Goal: Task Accomplishment & Management: Manage account settings

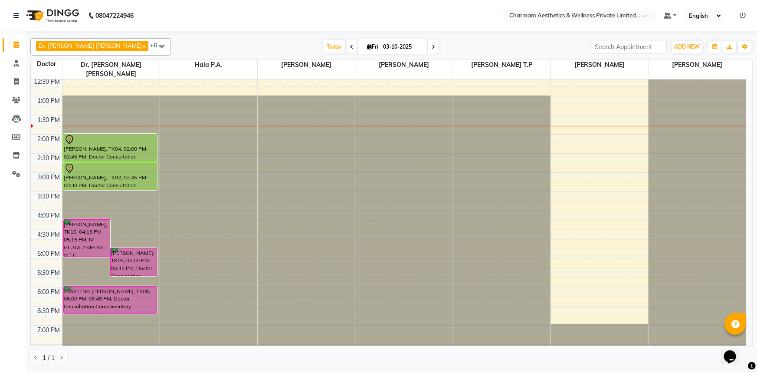
scroll to position [143, 0]
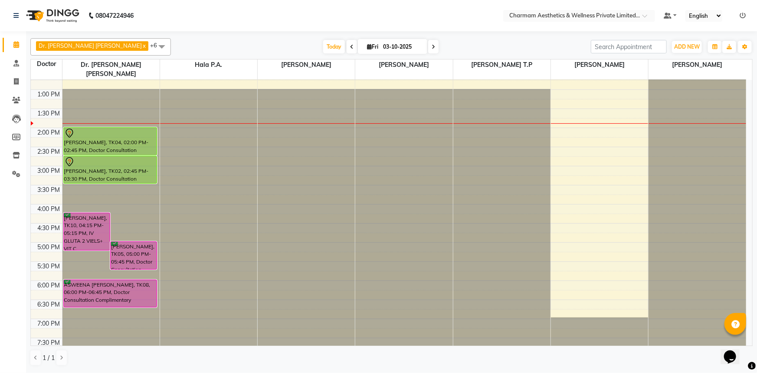
click at [428, 51] on span at bounding box center [433, 46] width 10 height 13
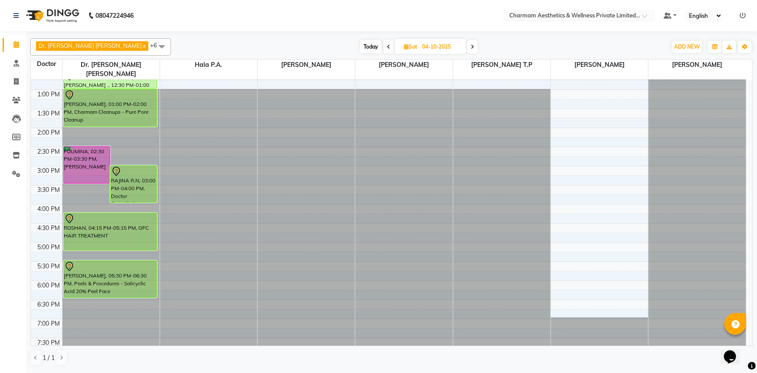
click at [471, 46] on icon at bounding box center [472, 46] width 3 height 5
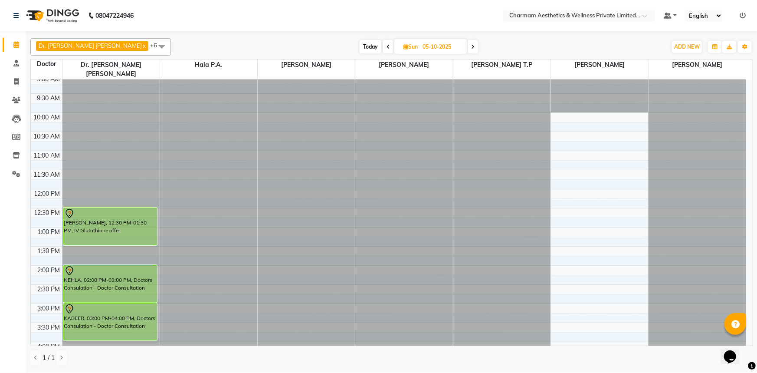
scroll to position [0, 0]
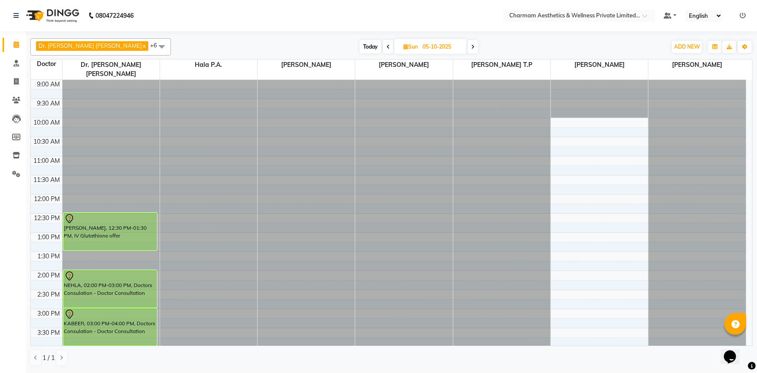
click at [360, 43] on span "Today" at bounding box center [371, 46] width 22 height 13
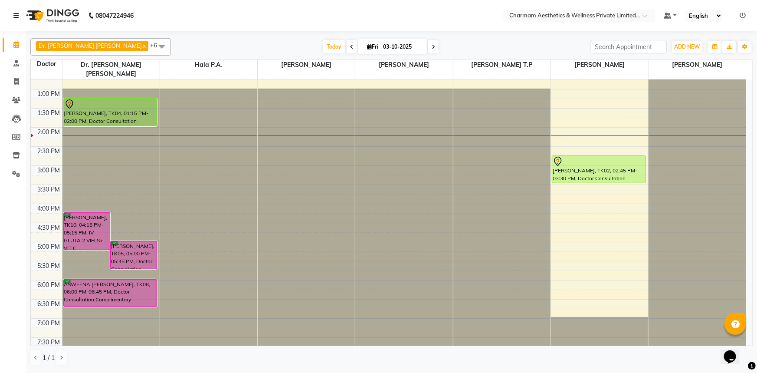
click at [432, 47] on icon at bounding box center [433, 46] width 3 height 5
type input "04-10-2025"
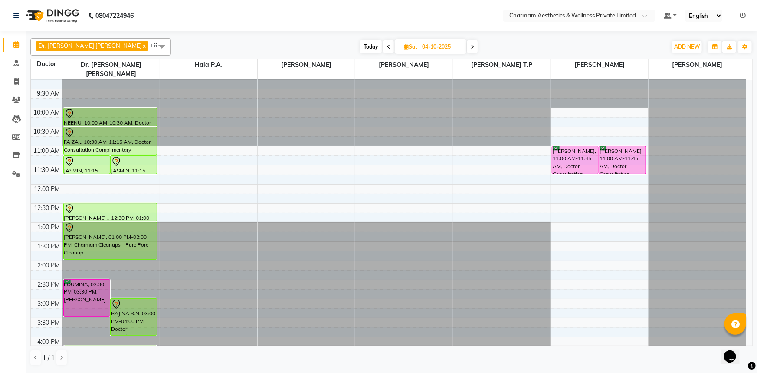
scroll to position [0, 0]
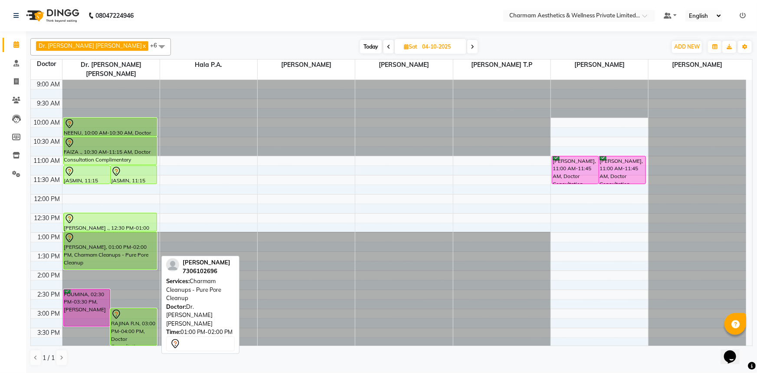
click at [139, 245] on div "ANGELA, 01:00 PM-02:00 PM, Charmam Cleanups - Pure Pore Cleanup" at bounding box center [110, 250] width 93 height 37
select select "7"
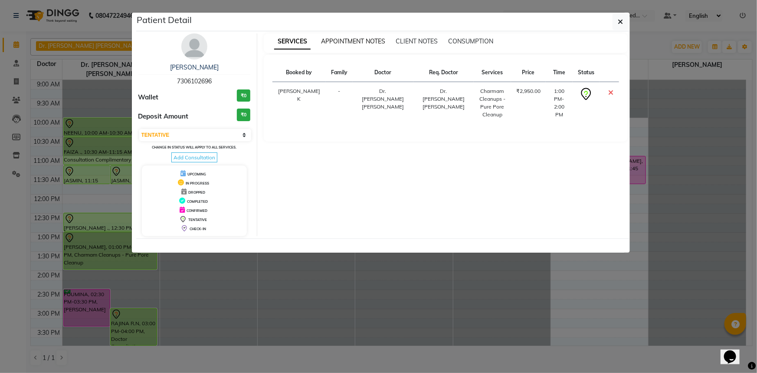
click at [348, 41] on span "APPOINTMENT NOTES" at bounding box center [353, 41] width 64 height 8
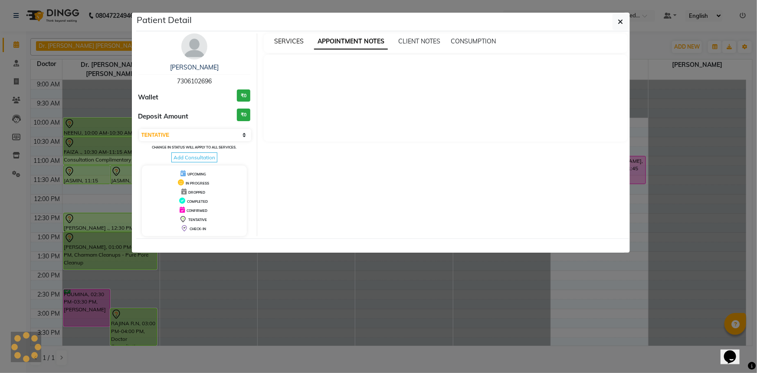
click at [294, 37] on div "SERVICES" at bounding box center [288, 41] width 29 height 9
click at [212, 157] on span "Add Consultation" at bounding box center [194, 157] width 46 height 10
click at [183, 154] on span "Add Consultation" at bounding box center [194, 157] width 46 height 10
click at [185, 157] on span "Add Consultation" at bounding box center [194, 157] width 46 height 10
click at [616, 23] on button "button" at bounding box center [620, 21] width 16 height 16
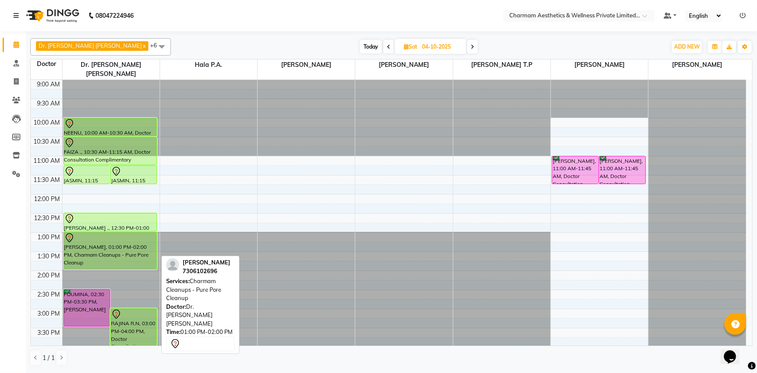
click at [99, 243] on div "ANGELA, 01:00 PM-02:00 PM, Charmam Cleanups - Pure Pore Cleanup" at bounding box center [110, 250] width 93 height 37
select select "7"
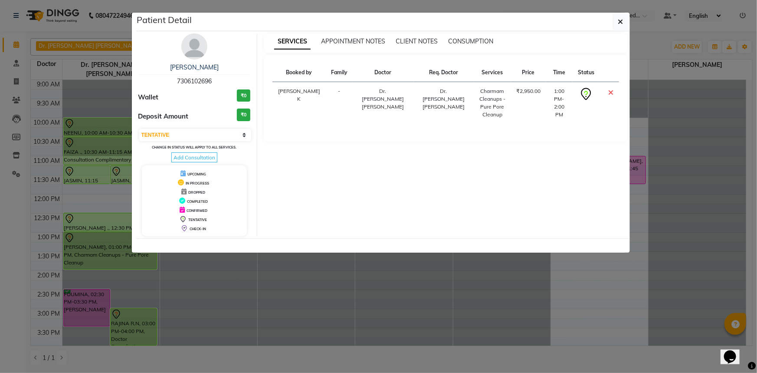
click at [206, 153] on span "Add Consultation" at bounding box center [194, 157] width 46 height 10
click at [200, 154] on span "Add Consultation" at bounding box center [194, 157] width 46 height 10
click at [372, 39] on span "APPOINTMENT NOTES" at bounding box center [353, 41] width 64 height 8
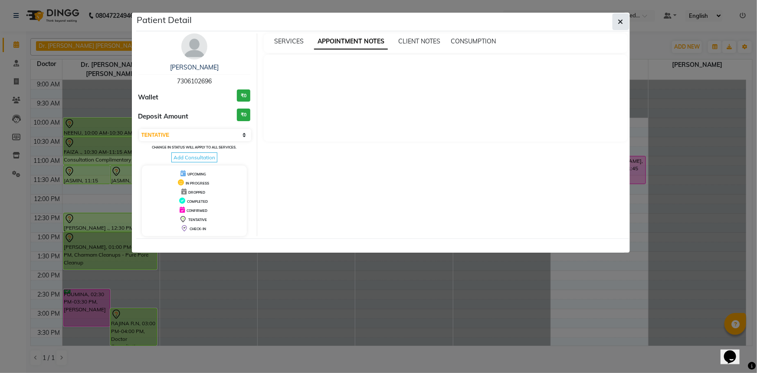
drag, startPoint x: 621, startPoint y: 25, endPoint x: 564, endPoint y: 54, distance: 63.4
click at [620, 25] on icon "button" at bounding box center [620, 21] width 5 height 7
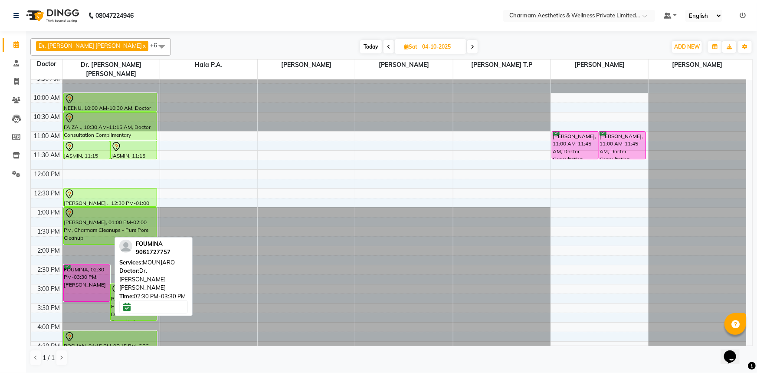
scroll to position [78, 0]
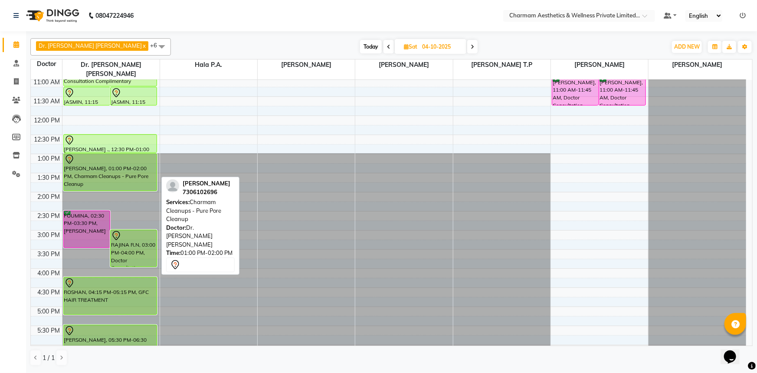
click at [101, 170] on div "ANGELA, 01:00 PM-02:00 PM, Charmam Cleanups - Pure Pore Cleanup" at bounding box center [110, 172] width 93 height 37
select select "7"
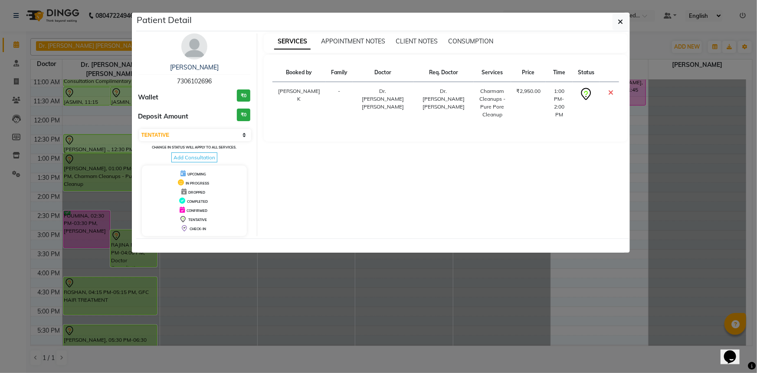
click at [174, 159] on span "Add Consultation" at bounding box center [194, 157] width 46 height 10
click at [619, 21] on icon "button" at bounding box center [620, 21] width 5 height 7
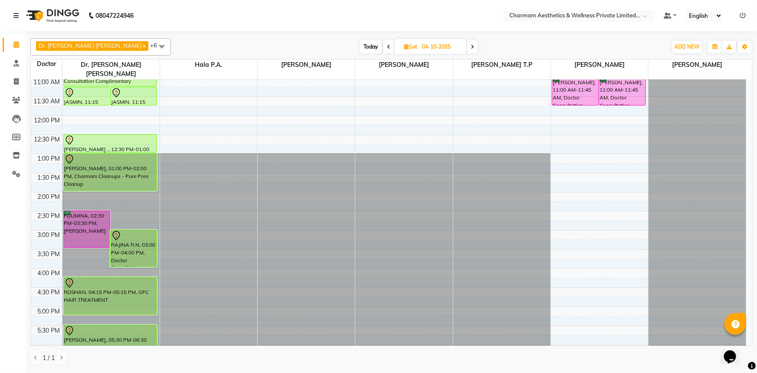
click at [360, 46] on span "Today" at bounding box center [371, 46] width 22 height 13
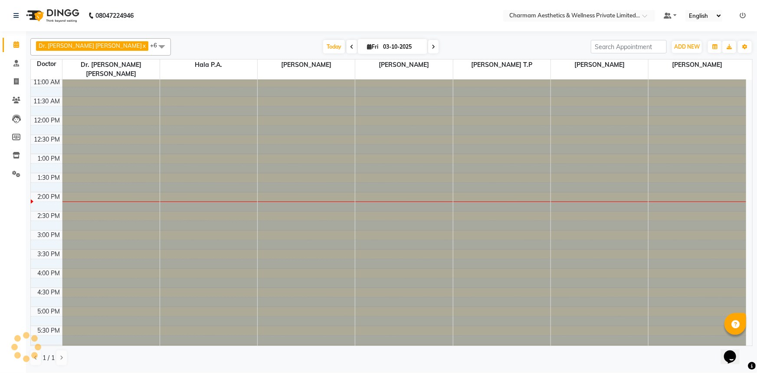
scroll to position [143, 0]
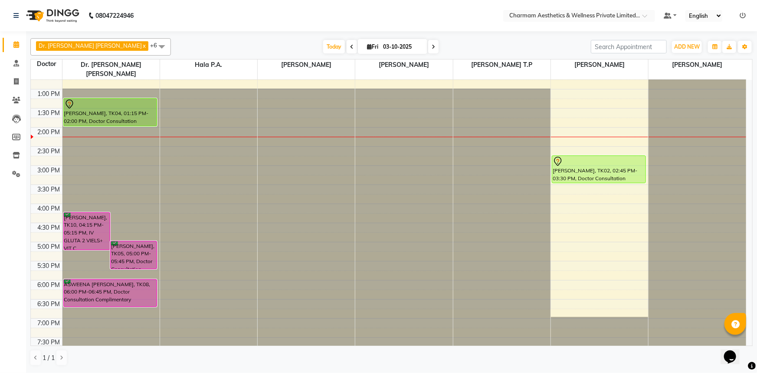
click at [428, 50] on span at bounding box center [433, 46] width 10 height 13
type input "04-10-2025"
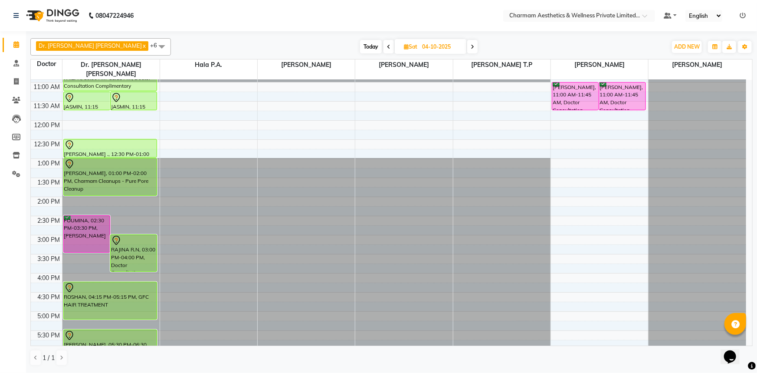
scroll to position [64, 0]
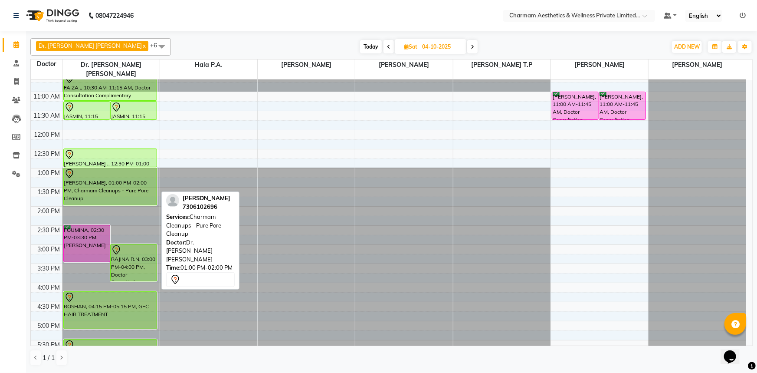
click at [146, 175] on div "ANGELA, 01:00 PM-02:00 PM, Charmam Cleanups - Pure Pore Cleanup" at bounding box center [110, 186] width 93 height 37
select select "7"
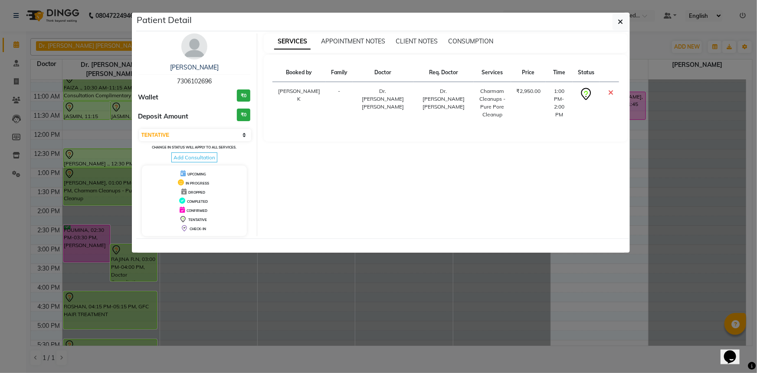
click at [203, 157] on span "Add Consultation" at bounding box center [194, 157] width 46 height 10
click at [212, 157] on span "Add Consultation" at bounding box center [194, 157] width 46 height 10
click at [627, 21] on button "button" at bounding box center [620, 21] width 16 height 16
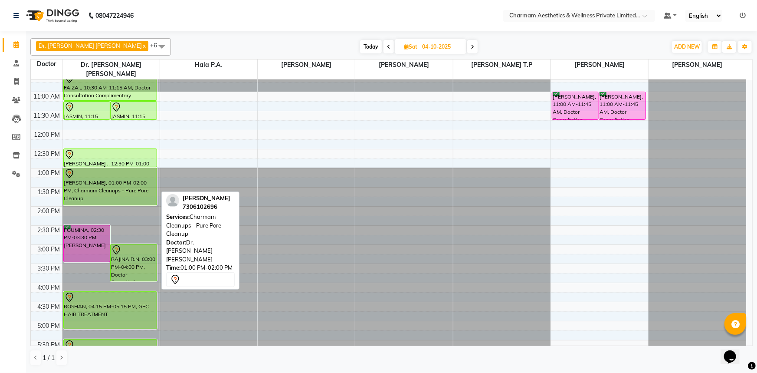
click at [106, 174] on div "ANGELA, 01:00 PM-02:00 PM, Charmam Cleanups - Pure Pore Cleanup" at bounding box center [110, 186] width 93 height 37
select select "7"
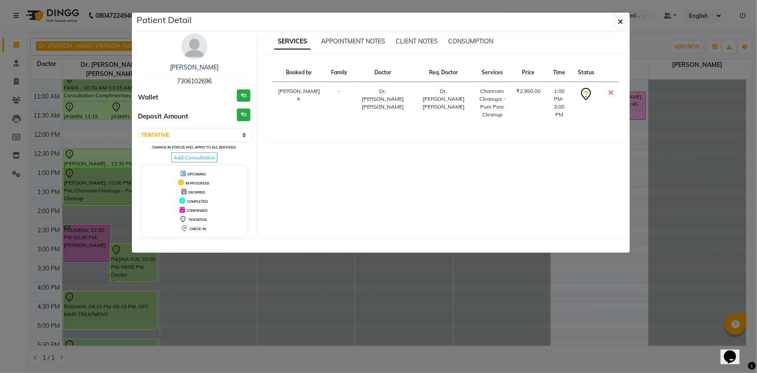
click at [373, 99] on td "Dr. [PERSON_NAME] [PERSON_NAME]" at bounding box center [383, 103] width 61 height 42
click at [210, 154] on span "Add Consultation" at bounding box center [194, 157] width 46 height 10
click at [562, 298] on ngb-modal-window "Patient Detail ANGELA 7306102696 Wallet ₹0 Deposit Amount ₹0 Select CONFIRMED T…" at bounding box center [378, 186] width 757 height 373
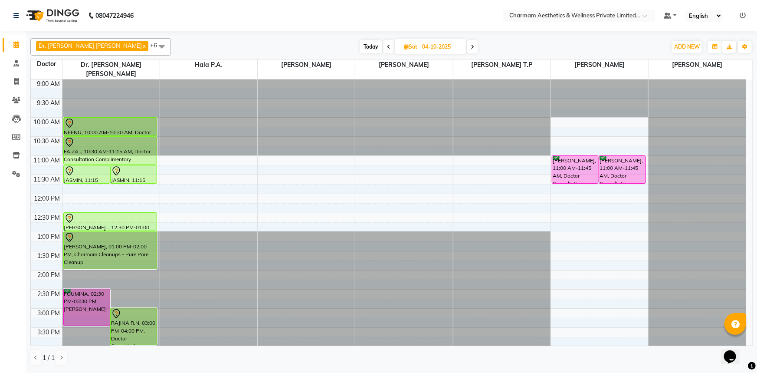
scroll to position [0, 0]
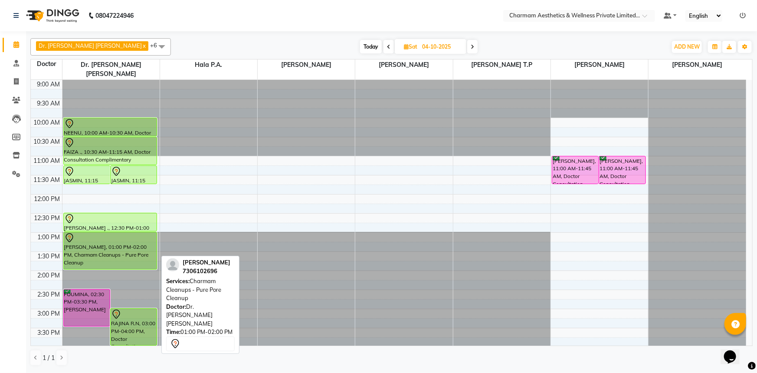
click at [133, 245] on div "ANGELA, 01:00 PM-02:00 PM, Charmam Cleanups - Pure Pore Cleanup" at bounding box center [110, 250] width 93 height 37
select select "7"
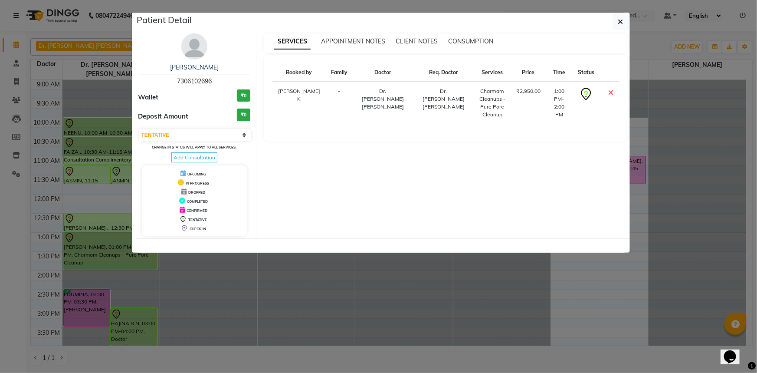
click at [203, 156] on span "Add Consultation" at bounding box center [194, 157] width 46 height 10
click at [618, 24] on icon "button" at bounding box center [620, 21] width 5 height 7
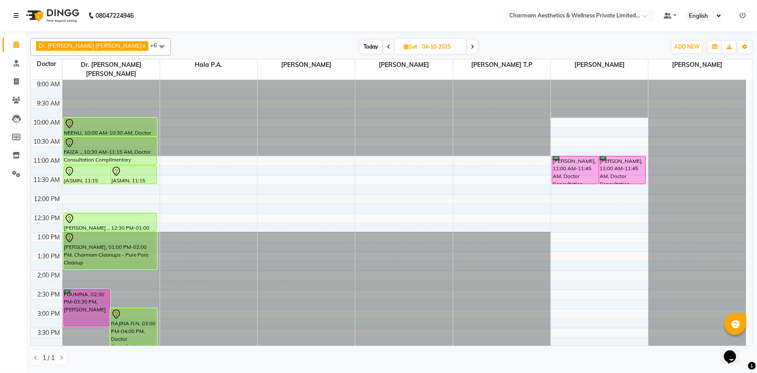
click at [360, 46] on span "Today" at bounding box center [371, 46] width 22 height 13
type input "03-10-2025"
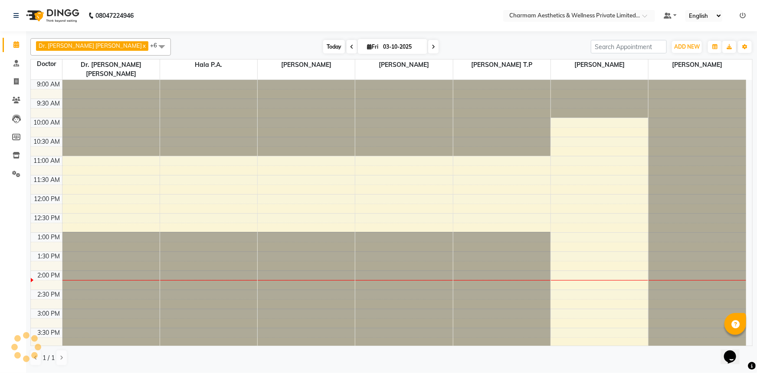
scroll to position [143, 0]
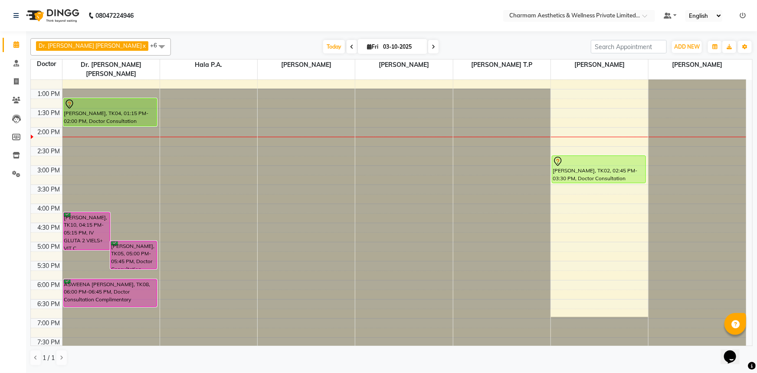
click at [365, 47] on span "Fri" at bounding box center [373, 46] width 16 height 7
select select "10"
select select "2025"
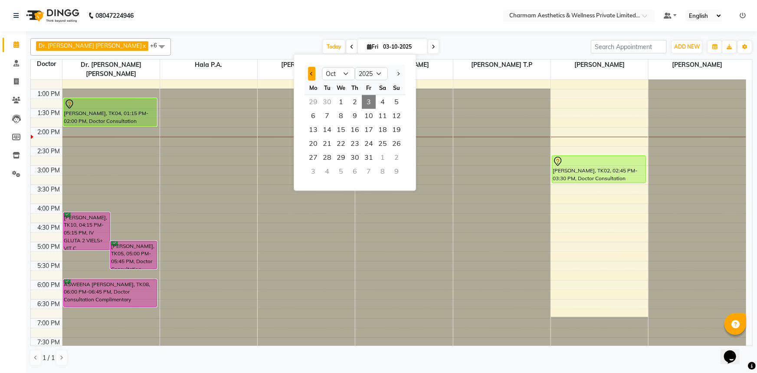
click at [308, 73] on button "Previous month" at bounding box center [311, 74] width 7 height 14
select select "9"
click at [372, 143] on span "26" at bounding box center [369, 144] width 14 height 14
type input "26-09-2025"
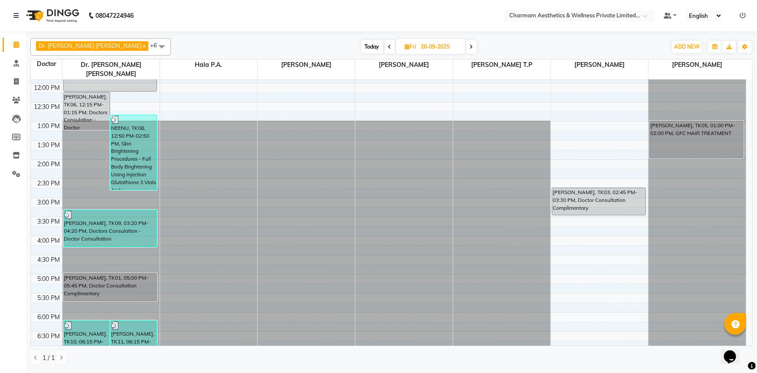
scroll to position [143, 0]
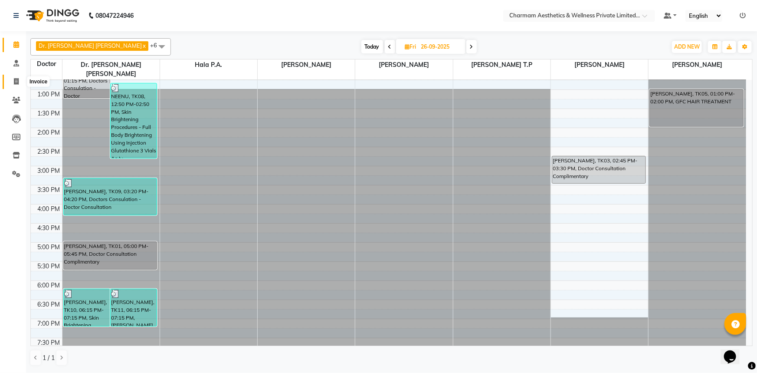
drag, startPoint x: 15, startPoint y: 78, endPoint x: 20, endPoint y: 76, distance: 4.9
click at [15, 77] on span at bounding box center [16, 82] width 15 height 10
select select "service"
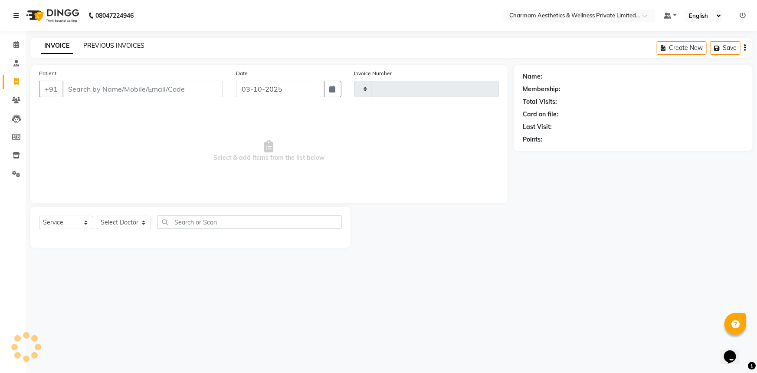
click at [124, 47] on link "PREVIOUS INVOICES" at bounding box center [113, 46] width 61 height 8
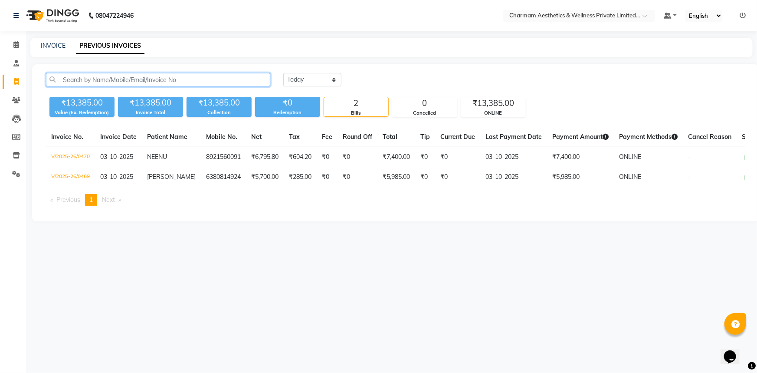
click at [104, 85] on input "text" at bounding box center [158, 79] width 224 height 13
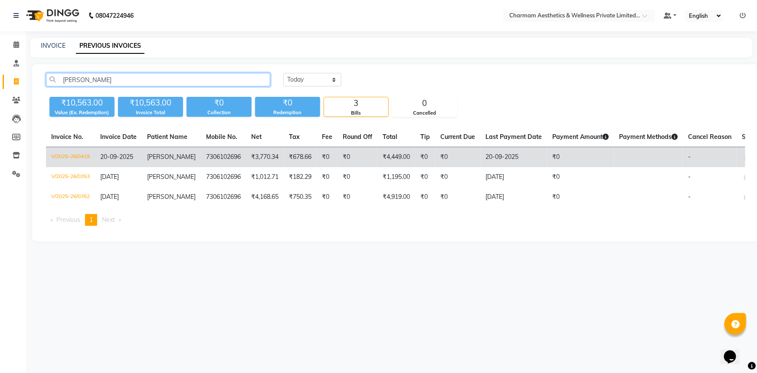
type input "ANGELA"
click at [130, 154] on span "20-09-2025" at bounding box center [116, 157] width 33 height 8
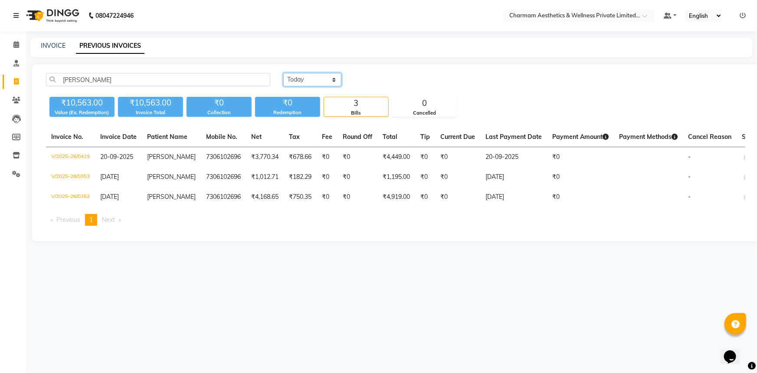
click at [307, 80] on select "Today Yesterday Custom Range" at bounding box center [312, 79] width 58 height 13
click at [283, 73] on select "Today Yesterday Custom Range" at bounding box center [312, 79] width 58 height 13
click at [46, 49] on link "INVOICE" at bounding box center [53, 46] width 25 height 8
select select "service"
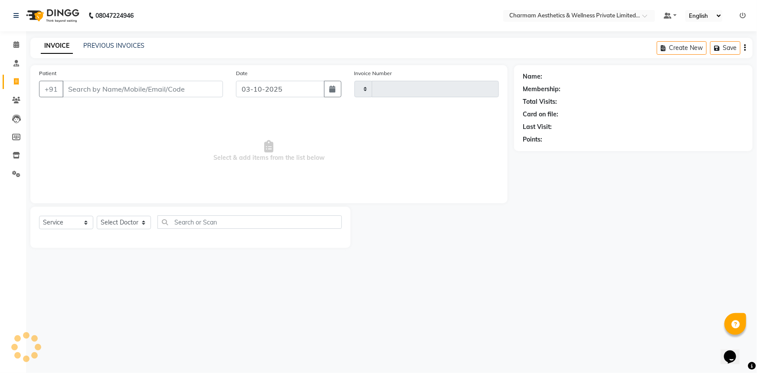
type input "0471"
select select "7625"
click at [121, 49] on link "PREVIOUS INVOICES" at bounding box center [113, 46] width 61 height 8
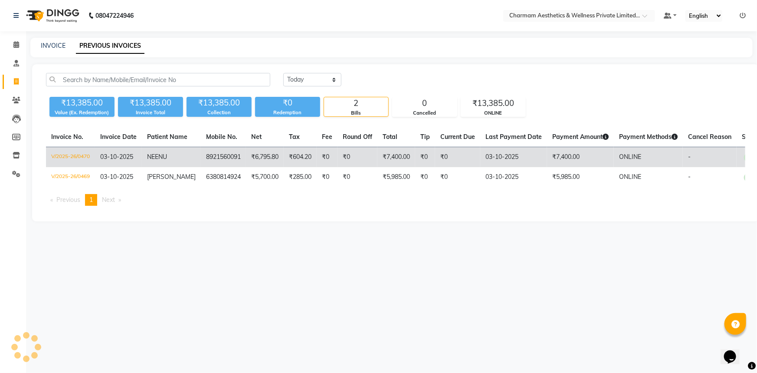
click at [156, 153] on span "NEENU" at bounding box center [157, 157] width 20 height 8
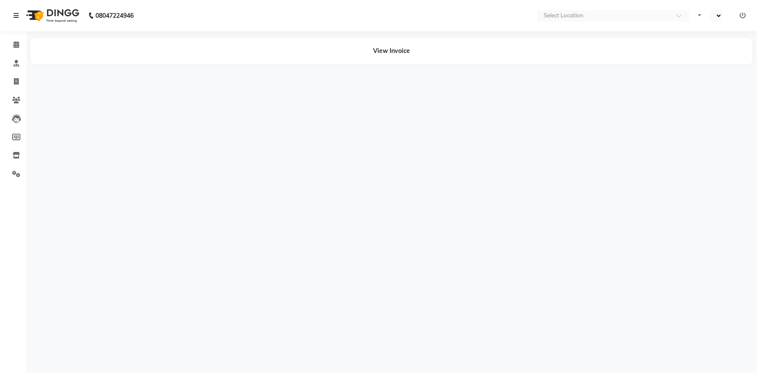
select select "en"
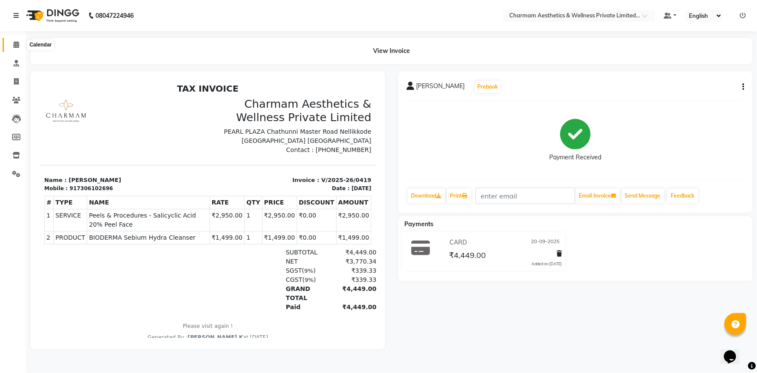
click at [16, 47] on icon at bounding box center [16, 44] width 6 height 7
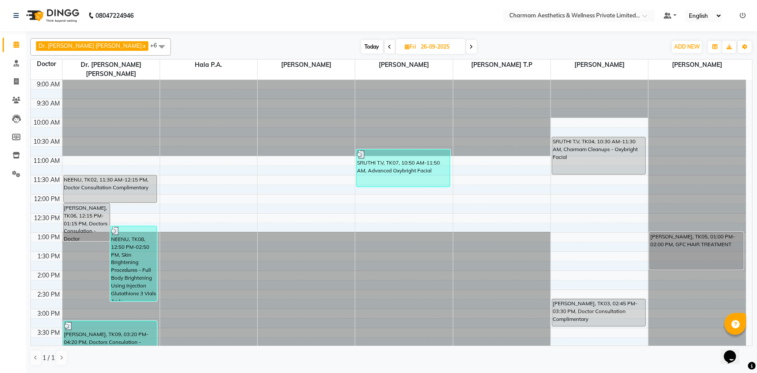
click at [385, 44] on span at bounding box center [390, 46] width 10 height 13
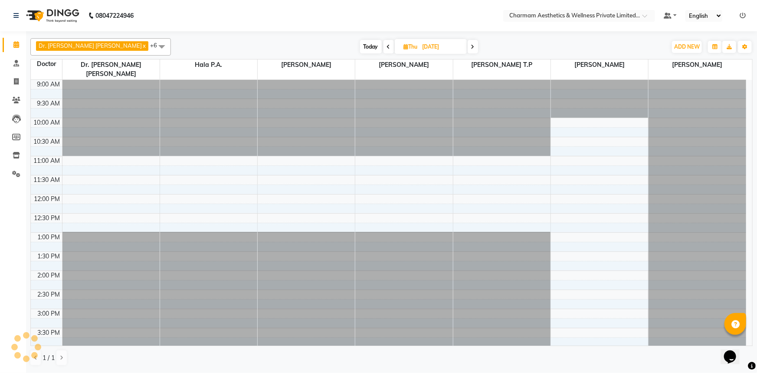
scroll to position [143, 0]
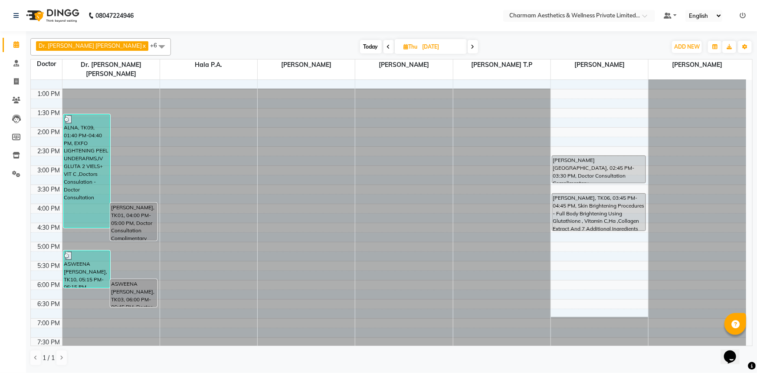
click at [387, 44] on icon at bounding box center [388, 46] width 3 height 5
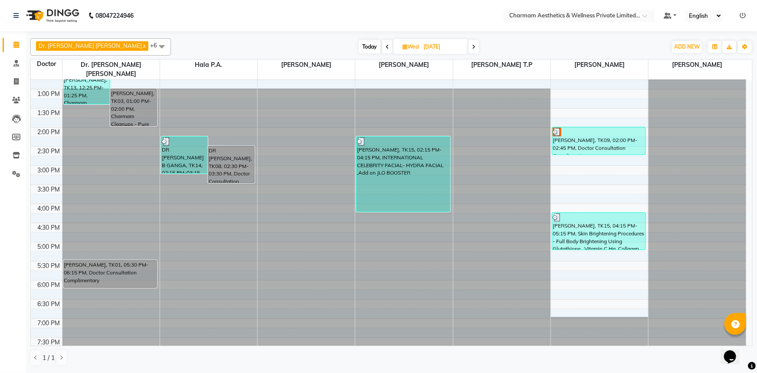
click at [386, 44] on icon at bounding box center [387, 46] width 3 height 5
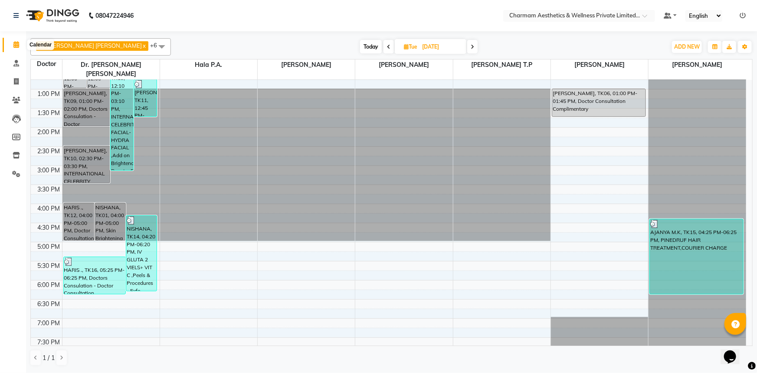
drag, startPoint x: 19, startPoint y: 46, endPoint x: 24, endPoint y: 47, distance: 5.9
click at [18, 46] on icon at bounding box center [16, 44] width 6 height 7
click at [360, 48] on span "Today" at bounding box center [371, 46] width 22 height 13
type input "03-10-2025"
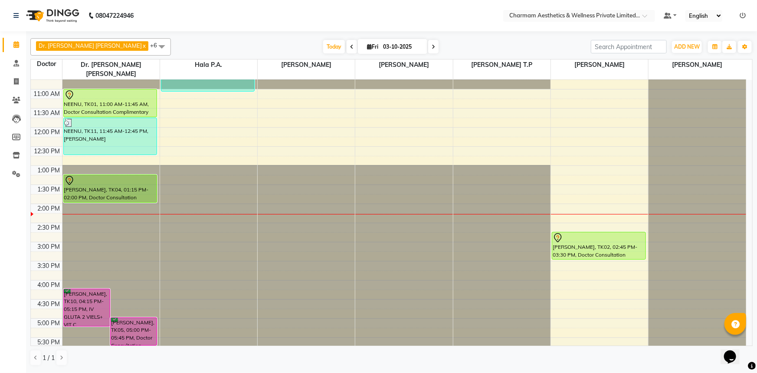
scroll to position [0, 0]
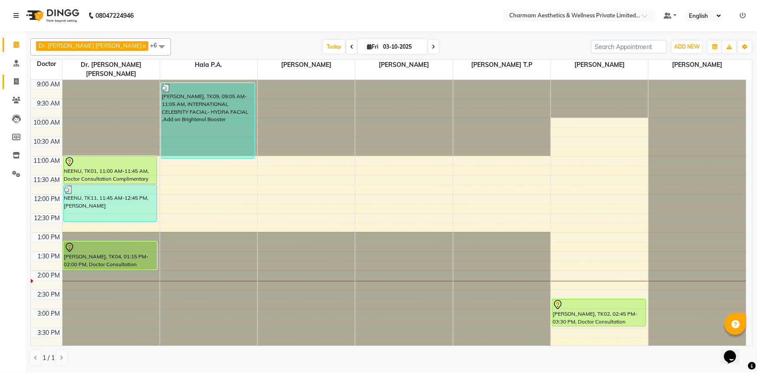
click at [23, 82] on span at bounding box center [16, 82] width 15 height 10
select select "7625"
select select "service"
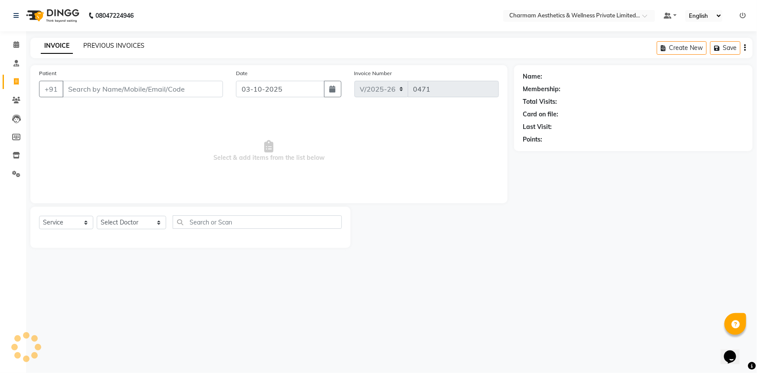
click at [131, 48] on link "PREVIOUS INVOICES" at bounding box center [113, 46] width 61 height 8
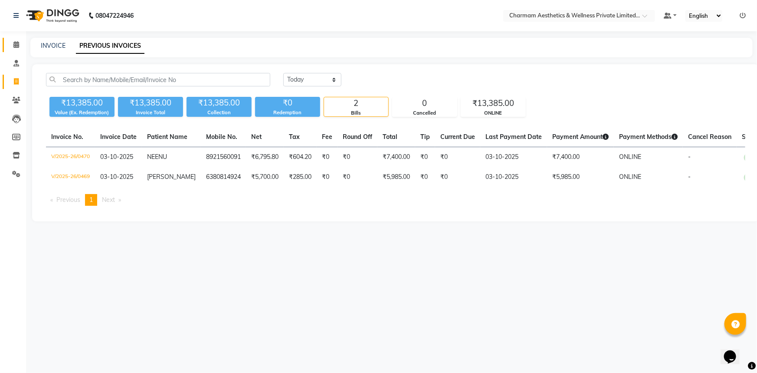
click at [16, 42] on icon at bounding box center [16, 44] width 6 height 7
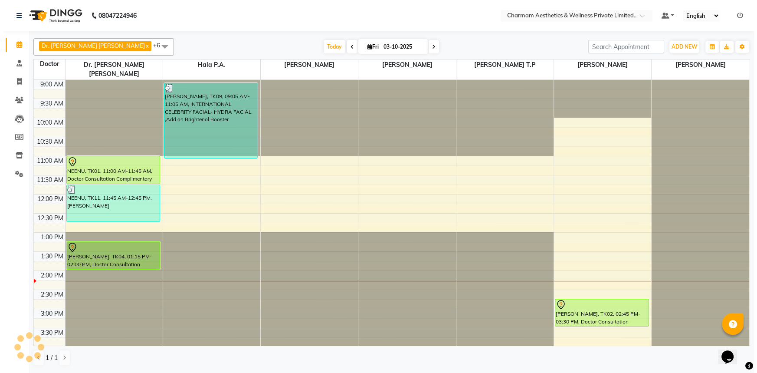
scroll to position [126, 0]
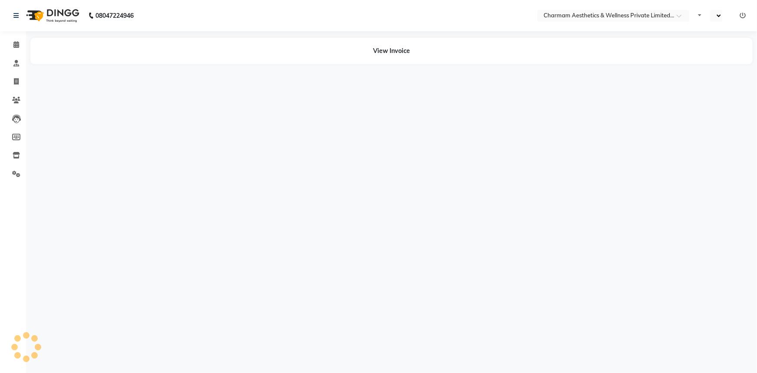
select select "en"
